Goal: Task Accomplishment & Management: Manage account settings

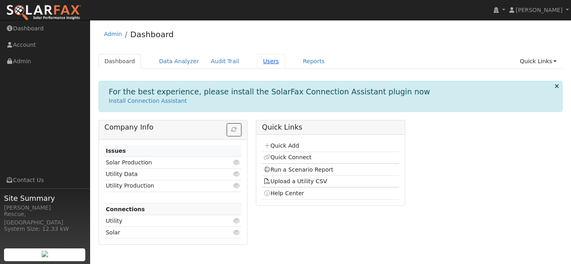
click at [267, 61] on link "Users" at bounding box center [271, 61] width 28 height 15
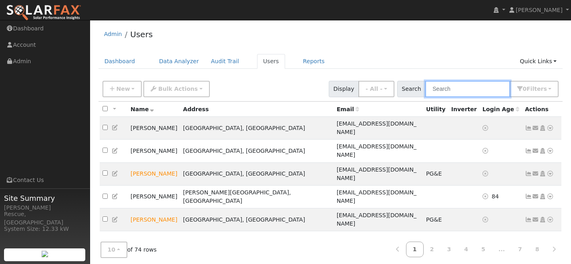
click at [452, 90] on input "text" at bounding box center [467, 89] width 85 height 16
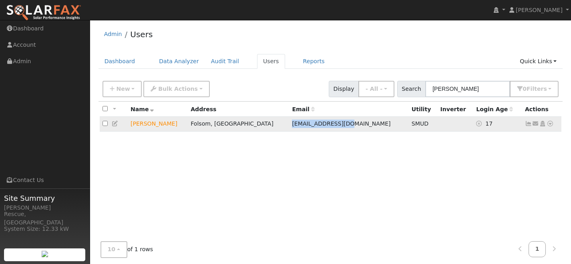
drag, startPoint x: 324, startPoint y: 120, endPoint x: 316, endPoint y: 127, distance: 10.8
click at [316, 127] on td "[EMAIL_ADDRESS][DOMAIN_NAME]" at bounding box center [348, 124] width 119 height 15
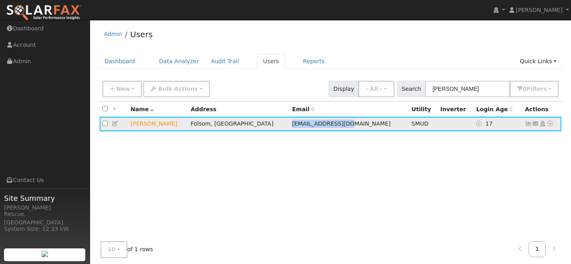
copy span "[EMAIL_ADDRESS][DOMAIN_NAME]"
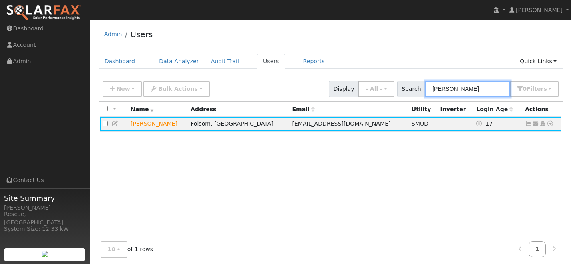
click at [455, 90] on input "[PERSON_NAME]" at bounding box center [467, 89] width 85 height 16
drag, startPoint x: 476, startPoint y: 90, endPoint x: 372, endPoint y: 81, distance: 104.1
click at [372, 81] on div "New Add User Quick Add Quick Connect Quick Convert Lead Bulk Actions Send Email…" at bounding box center [330, 87] width 459 height 19
type input "[PERSON_NAME]"
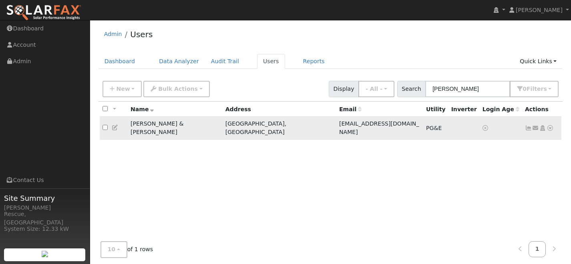
click at [550, 126] on icon at bounding box center [549, 128] width 7 height 6
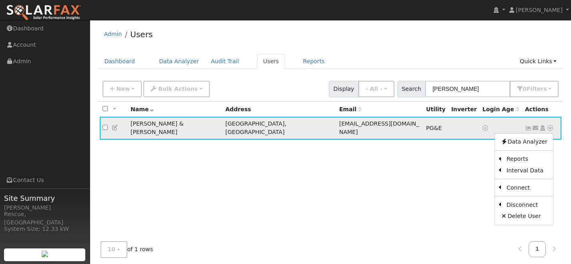
click at [528, 125] on icon at bounding box center [528, 128] width 7 height 6
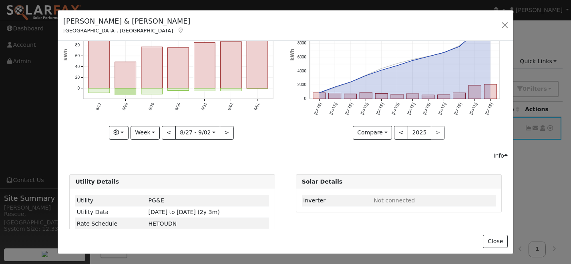
scroll to position [76, 0]
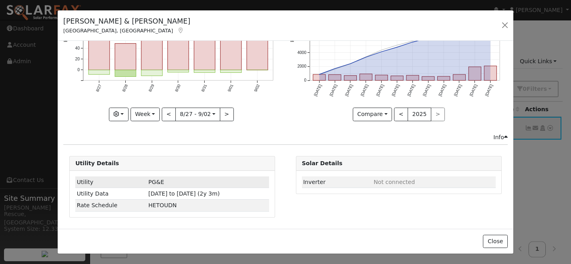
click at [204, 184] on td "PG&E" at bounding box center [208, 183] width 122 height 12
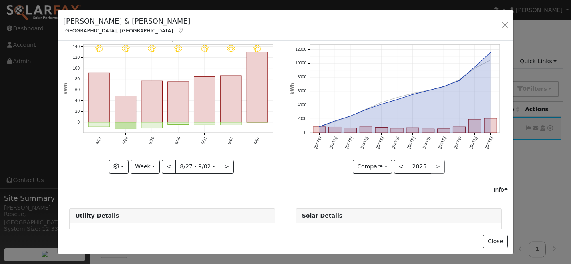
scroll to position [0, 0]
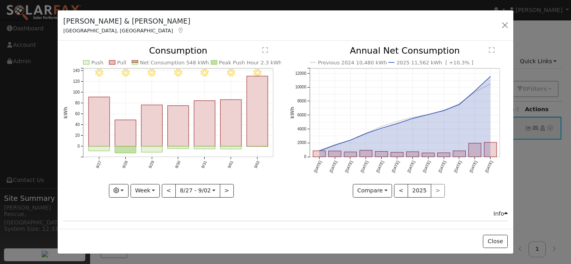
click at [305, 150] on icon "Previous 2024 10,480 kWh 2025 11,562 kWh [ +10.3% ] [DATE] Oct '[DATE] Dec '[DA…" at bounding box center [399, 119] width 218 height 146
click at [499, 218] on div "Info" at bounding box center [500, 214] width 14 height 8
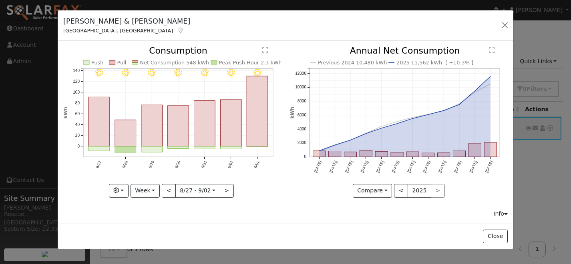
click at [500, 217] on div "Info" at bounding box center [500, 214] width 14 height 8
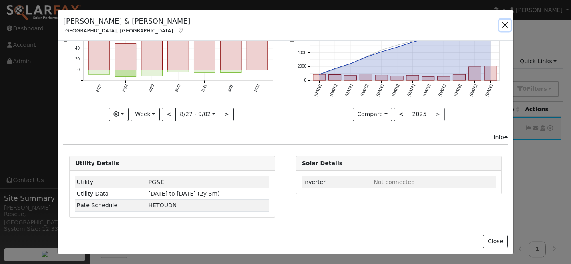
click at [504, 28] on button "button" at bounding box center [504, 25] width 11 height 11
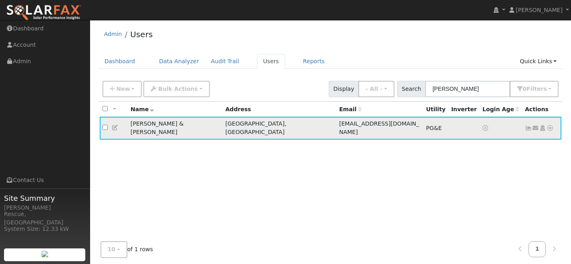
click at [542, 125] on icon at bounding box center [542, 128] width 7 height 6
